Goal: Find specific page/section

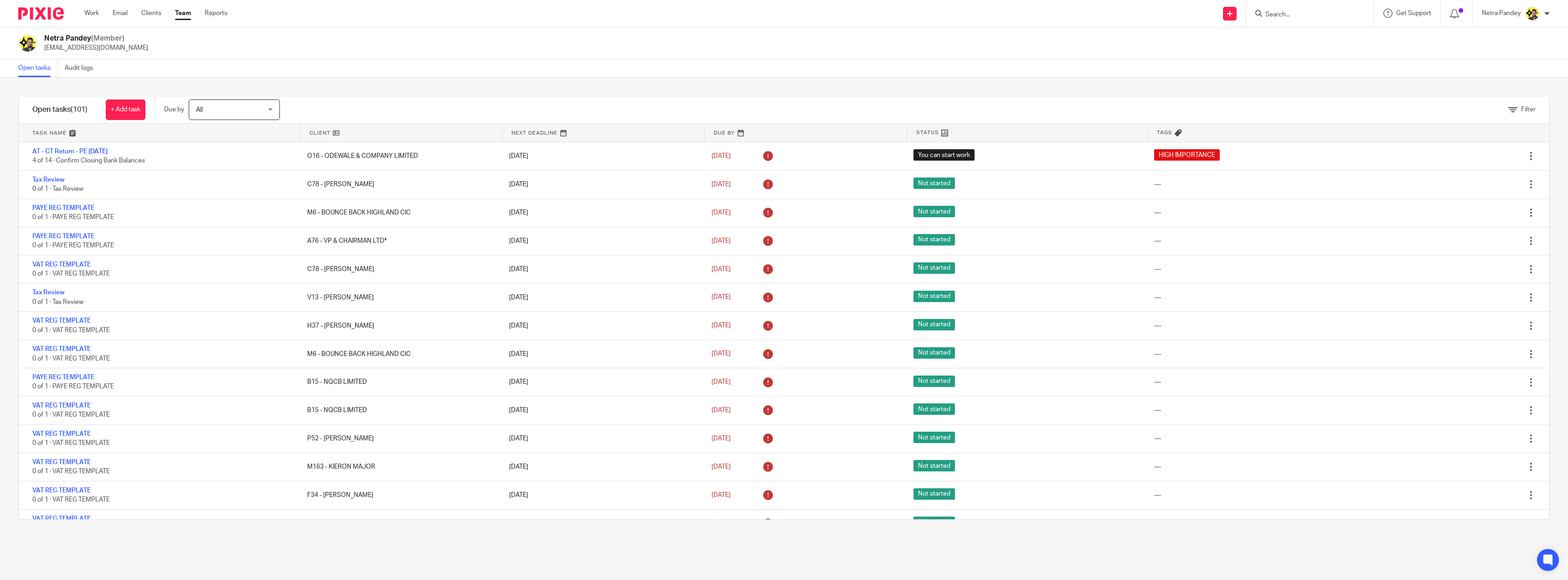
click at [1275, 16] on input "Search" at bounding box center [1306, 15] width 82 height 8
type input "p30"
click at [1307, 38] on link at bounding box center [1339, 43] width 154 height 29
click at [1361, 11] on button "reset" at bounding box center [1358, 12] width 9 height 9
click at [1319, 12] on input "Search" at bounding box center [1306, 15] width 82 height 8
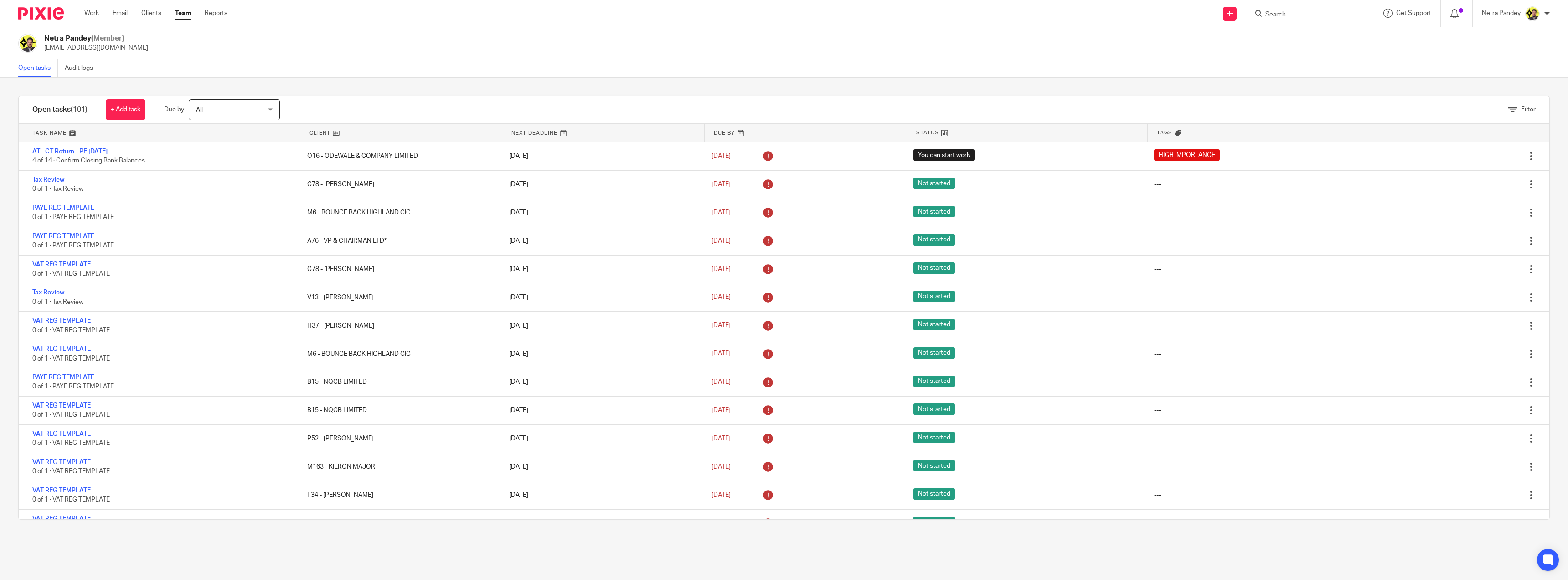
paste input "P18"
type input "P18"
click at [1318, 46] on link at bounding box center [1361, 43] width 195 height 29
